Goal: Task Accomplishment & Management: Manage account settings

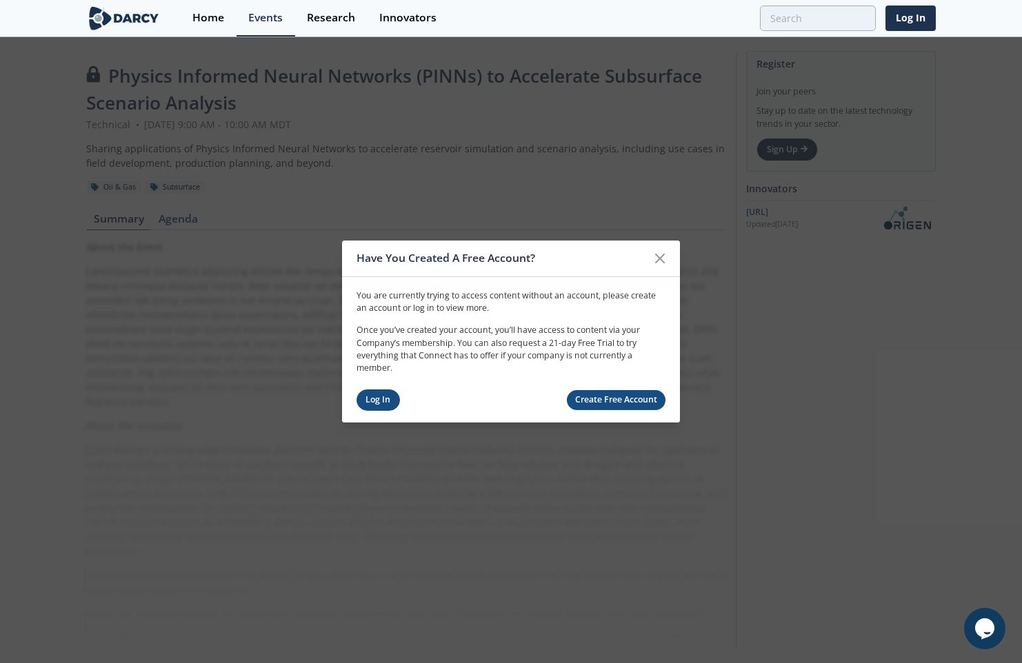
click at [376, 400] on link "Log In" at bounding box center [377, 400] width 43 height 21
click at [374, 401] on link "Log In" at bounding box center [377, 400] width 43 height 21
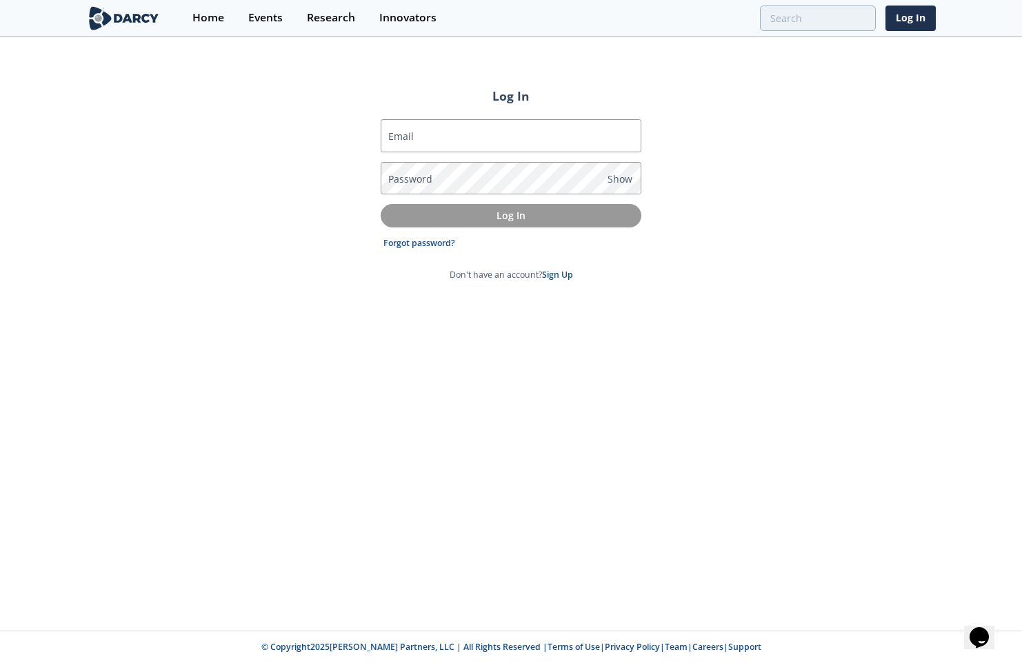
click at [400, 131] on label "Email" at bounding box center [401, 136] width 26 height 14
click at [400, 131] on input "Email" at bounding box center [511, 135] width 261 height 33
